Goal: Information Seeking & Learning: Learn about a topic

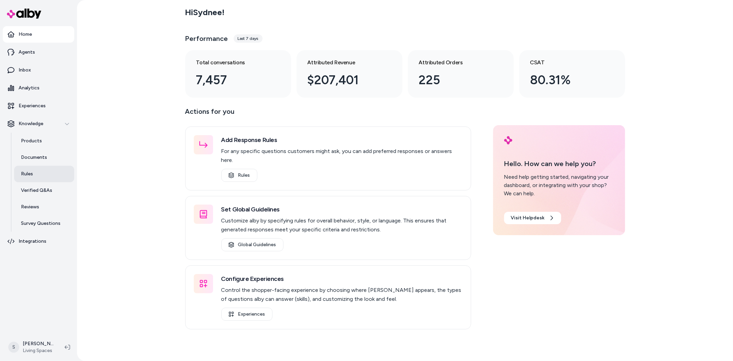
click at [30, 169] on link "Rules" at bounding box center [44, 174] width 60 height 16
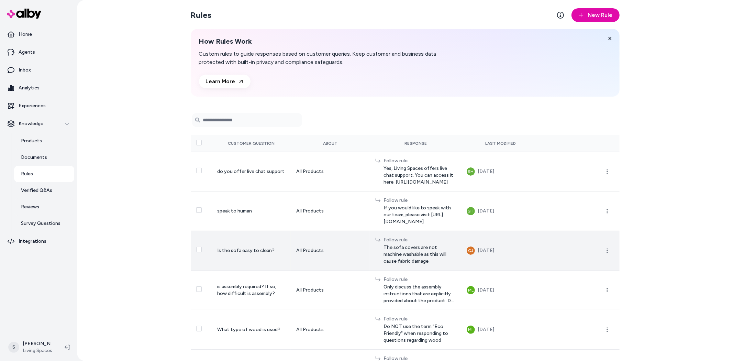
click at [236, 247] on span "Is the sofa easy to clean?" at bounding box center [245, 250] width 57 height 6
click at [387, 244] on span "The sofa covers are not machine washable as this will cause fabric damage." at bounding box center [419, 254] width 72 height 21
drag, startPoint x: 365, startPoint y: 236, endPoint x: 401, endPoint y: 239, distance: 35.5
click at [400, 244] on span "The sofa covers are not machine washable as this will cause fabric damage." at bounding box center [419, 254] width 72 height 21
click at [411, 244] on span "The sofa covers are not machine washable as this will cause fabric damage." at bounding box center [419, 254] width 72 height 21
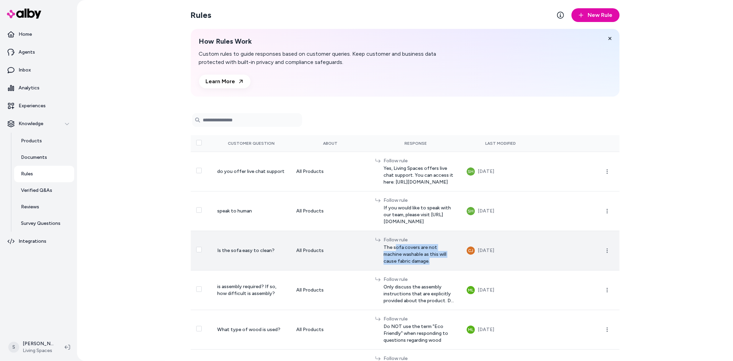
click at [416, 244] on span "The sofa covers are not machine washable as this will cause fabric damage." at bounding box center [419, 254] width 72 height 21
click at [383, 244] on span "The sofa covers are not machine washable as this will cause fabric damage." at bounding box center [419, 254] width 72 height 21
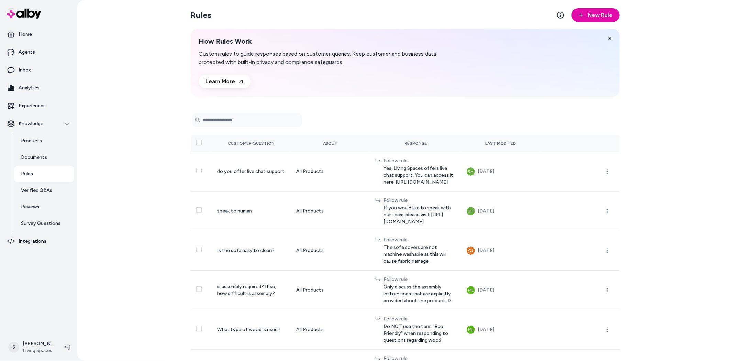
click at [156, 212] on div "Rules New Rule How Rules Work Custom rules to guide responses based on customer…" at bounding box center [405, 180] width 656 height 361
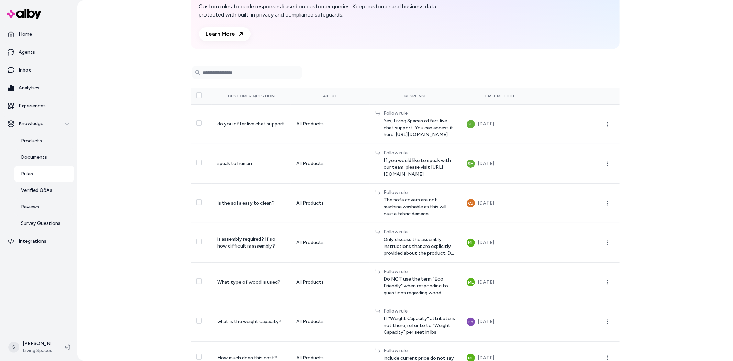
scroll to position [50, 0]
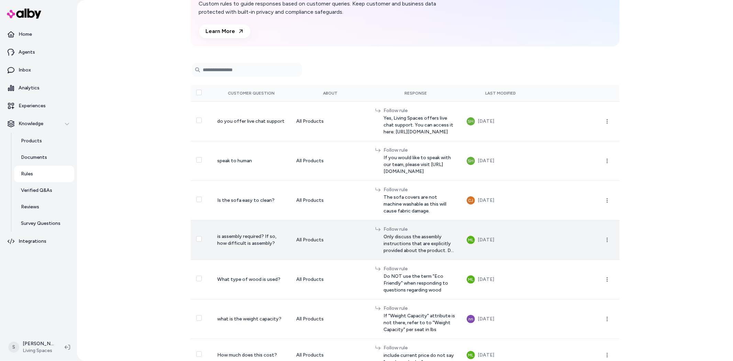
click at [383, 233] on span "Only discuss the assembly instructions that are explicitly provided about the p…" at bounding box center [419, 243] width 72 height 21
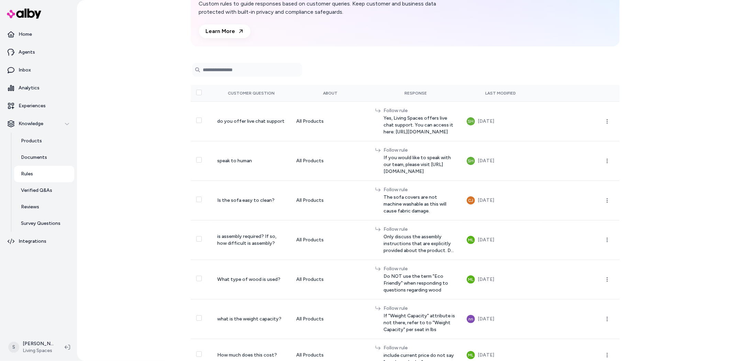
click at [153, 197] on div "Rules New Rule How Rules Work Custom rules to guide responses based on customer…" at bounding box center [405, 180] width 656 height 361
click at [29, 138] on p "Products" at bounding box center [31, 140] width 21 height 7
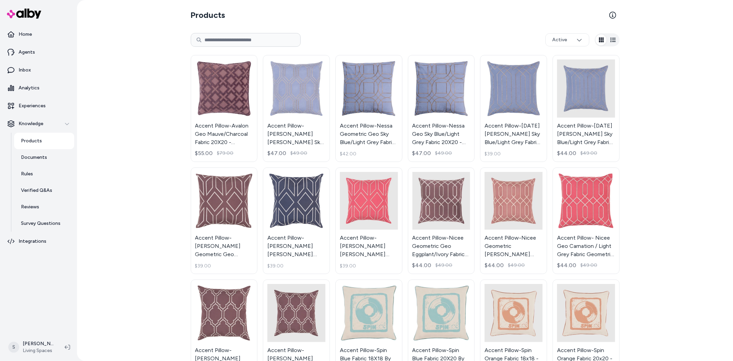
click at [254, 40] on input at bounding box center [246, 40] width 110 height 14
paste input "******"
type input "******"
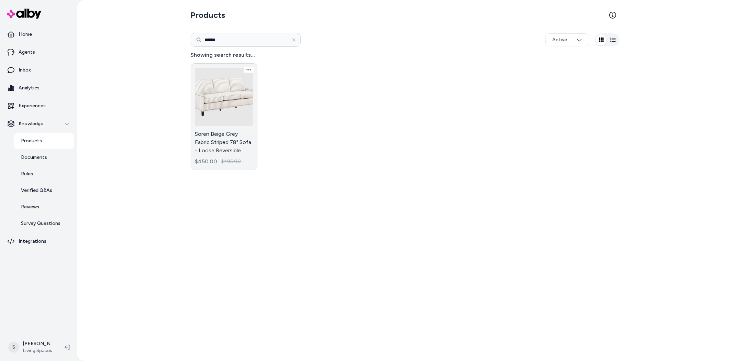
click at [215, 104] on link "Soren Beige Grey Fabric Striped 78" Sofa - Loose Reversible Back - Nailhead $45…" at bounding box center [224, 116] width 67 height 107
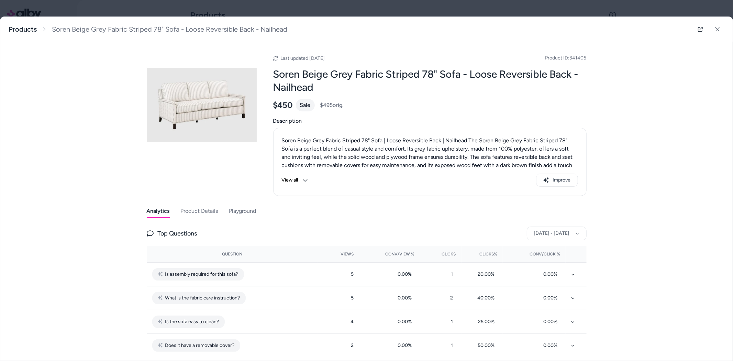
scroll to position [8, 0]
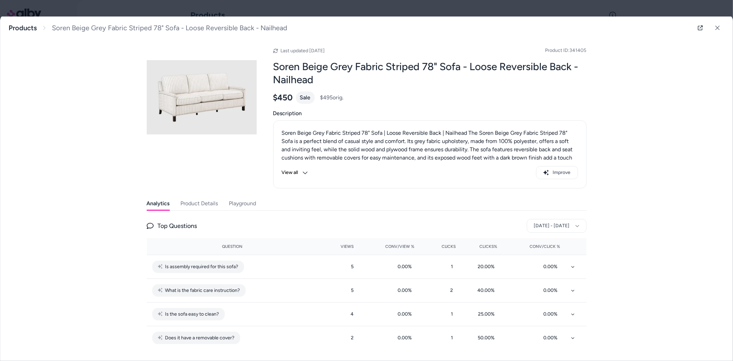
click at [190, 204] on button "Product Details" at bounding box center [199, 203] width 37 height 14
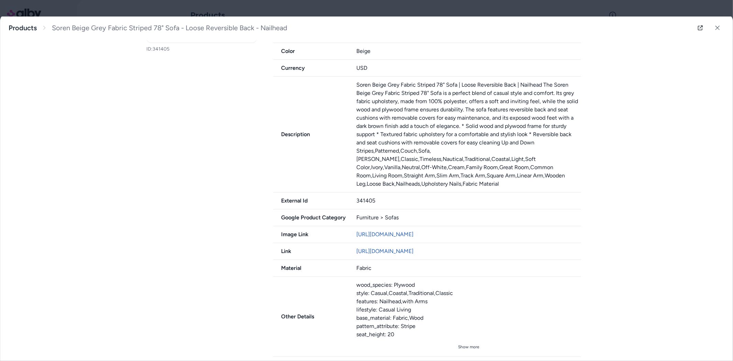
scroll to position [236, 0]
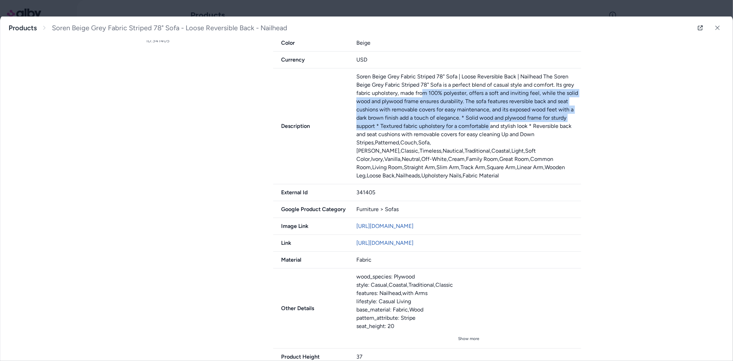
drag, startPoint x: 402, startPoint y: 96, endPoint x: 486, endPoint y: 126, distance: 88.6
click at [467, 125] on p "Soren Beige Grey Fabric Striped 78" Sofa | Loose Reversible Back | Nailhead The…" at bounding box center [468, 125] width 225 height 107
click at [461, 124] on p "Soren Beige Grey Fabric Striped 78" Sofa | Loose Reversible Back | Nailhead The…" at bounding box center [468, 125] width 225 height 107
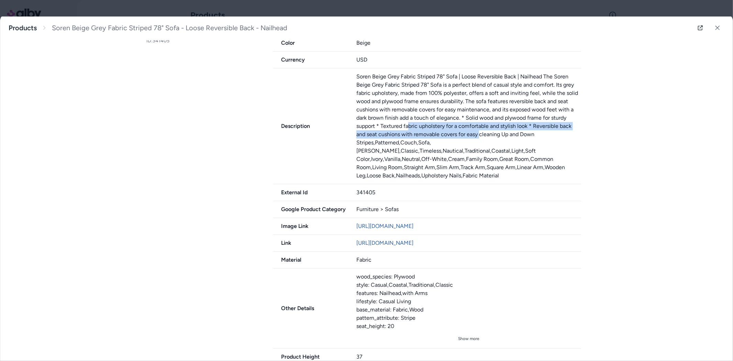
drag, startPoint x: 377, startPoint y: 124, endPoint x: 457, endPoint y: 134, distance: 81.0
click at [456, 133] on p "Soren Beige Grey Fabric Striped 78" Sofa | Loose Reversible Back | Nailhead The…" at bounding box center [468, 125] width 225 height 107
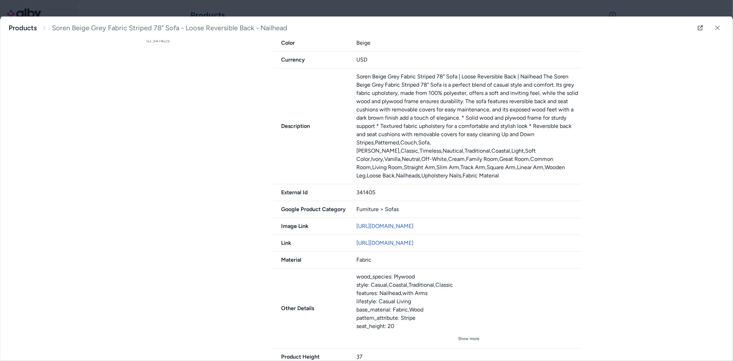
click at [471, 134] on p "Soren Beige Grey Fabric Striped 78" Sofa | Loose Reversible Back | Nailhead The…" at bounding box center [468, 125] width 225 height 107
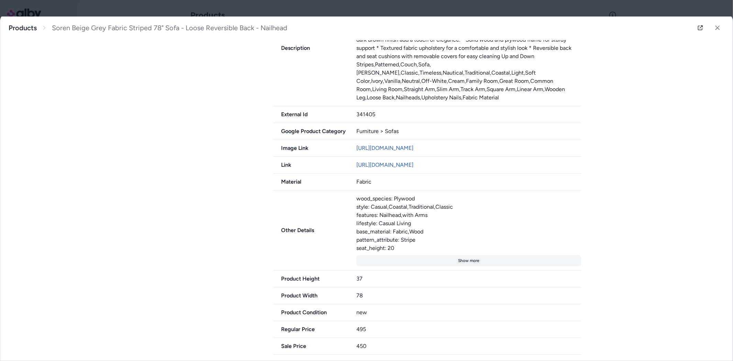
scroll to position [362, 0]
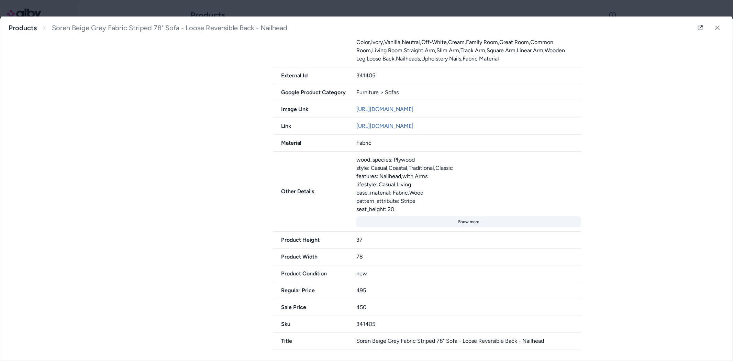
click at [461, 219] on button "Show more" at bounding box center [468, 221] width 225 height 11
click at [463, 218] on button "Show less" at bounding box center [468, 221] width 225 height 11
click at [463, 219] on button "Show more" at bounding box center [468, 221] width 225 height 11
click at [470, 220] on button "Show less" at bounding box center [468, 221] width 225 height 11
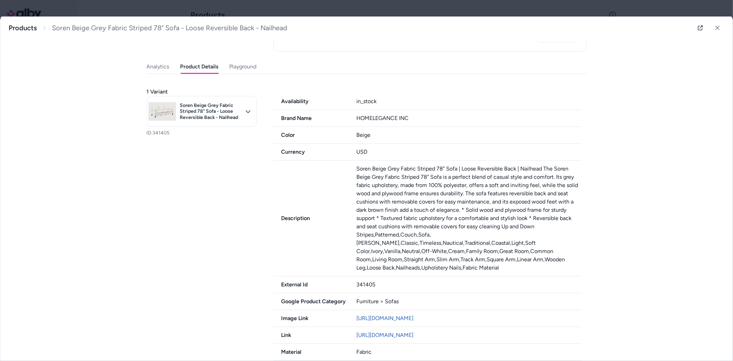
scroll to position [152, 0]
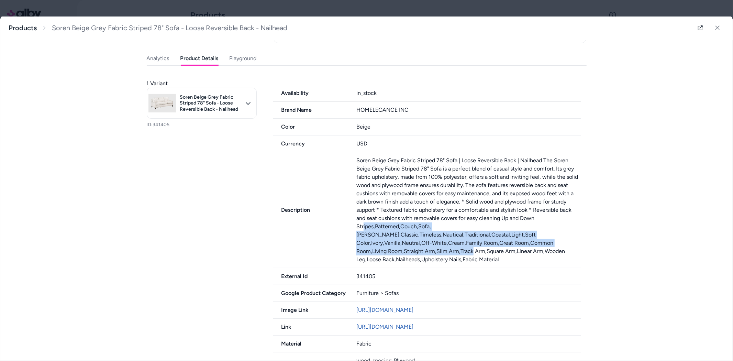
drag, startPoint x: 373, startPoint y: 229, endPoint x: 471, endPoint y: 244, distance: 98.7
click at [459, 245] on p "Soren Beige Grey Fabric Striped 78" Sofa | Loose Reversible Back | Nailhead The…" at bounding box center [468, 209] width 225 height 107
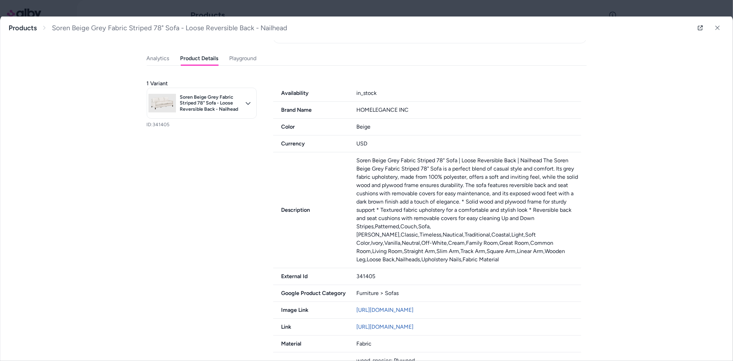
click at [625, 205] on div "Soren Beige Grey Fabric Striped 78" Sofa - Loose Reversible Back - Nailhead Pro…" at bounding box center [366, 188] width 732 height 343
drag, startPoint x: 711, startPoint y: 27, endPoint x: 636, endPoint y: 79, distance: 90.9
click at [715, 28] on icon at bounding box center [717, 27] width 5 height 5
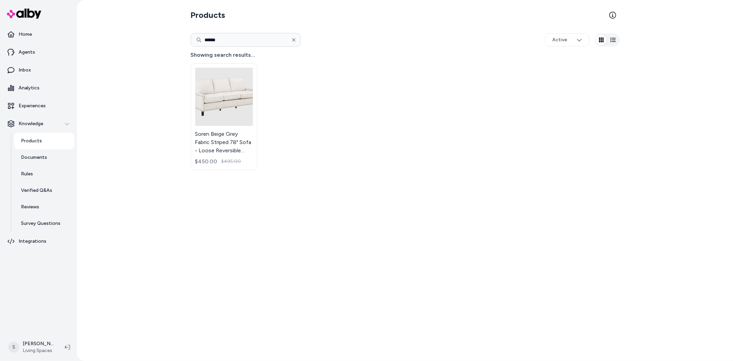
click at [294, 38] on icon "button" at bounding box center [293, 39] width 3 height 3
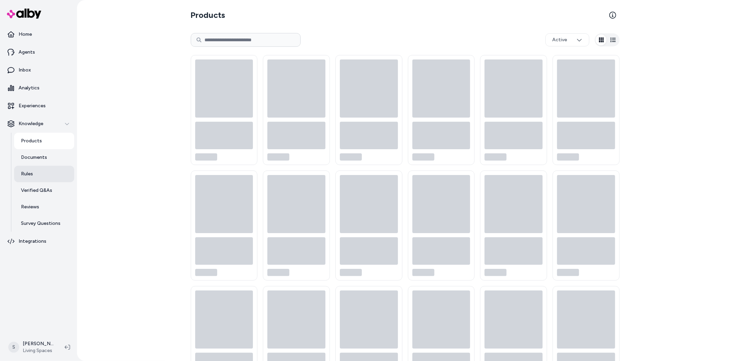
click at [34, 175] on link "Rules" at bounding box center [44, 174] width 60 height 16
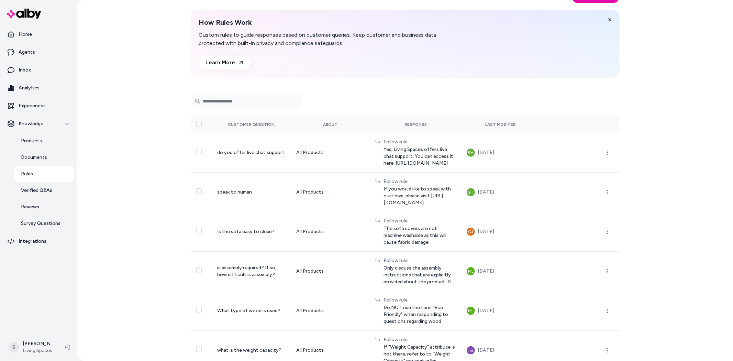
scroll to position [50, 0]
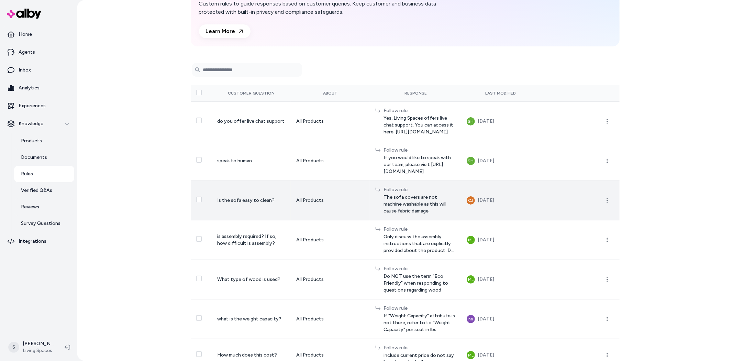
click at [383, 194] on span "The sofa covers are not machine washable as this will cause fabric damage." at bounding box center [419, 204] width 72 height 21
click at [234, 197] on span "Is the sofa easy to clean?" at bounding box center [245, 200] width 57 height 6
click at [383, 194] on span "The sofa covers are not machine washable as this will cause fabric damage." at bounding box center [419, 204] width 72 height 21
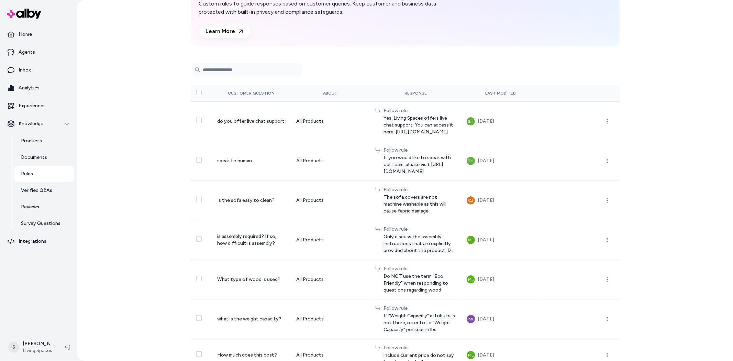
click at [383, 186] on div "Follow rule" at bounding box center [419, 189] width 72 height 7
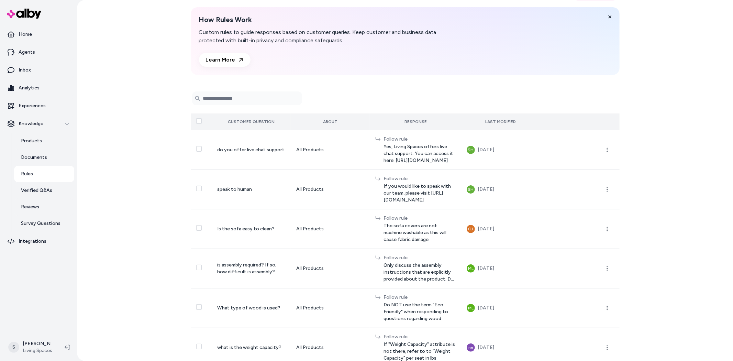
scroll to position [0, 0]
